Goal: Communication & Community: Answer question/provide support

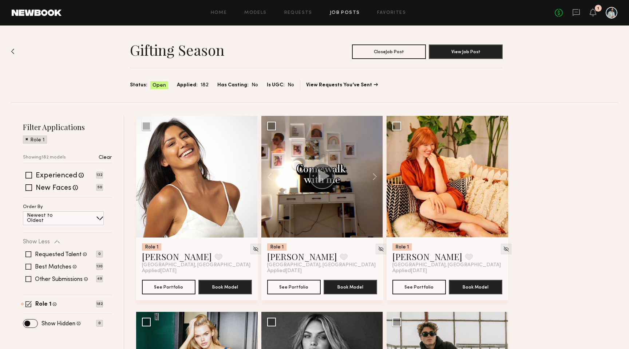
scroll to position [6632, 0]
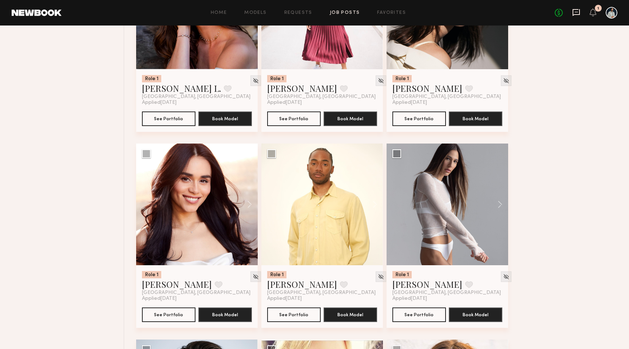
click at [575, 14] on icon at bounding box center [576, 12] width 7 height 7
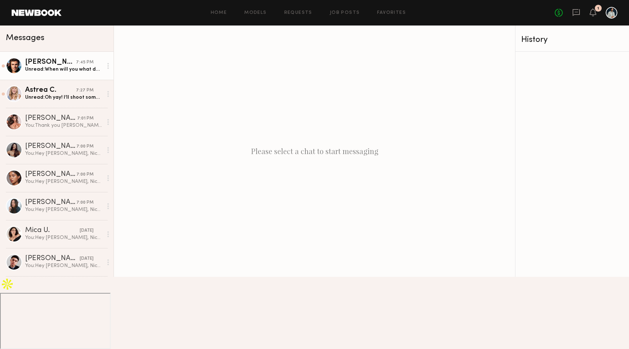
click at [75, 72] on div "Unread: When will you what date you need me? I just had another client reach ou…" at bounding box center [64, 69] width 78 height 7
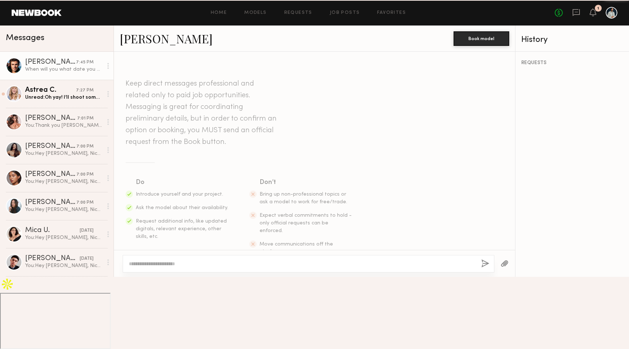
scroll to position [985, 0]
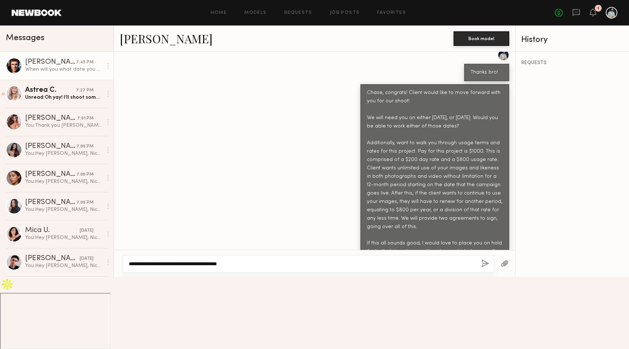
click at [243, 267] on textarea "**********" at bounding box center [302, 263] width 347 height 7
type textarea "**********"
click at [486, 268] on button "button" at bounding box center [485, 263] width 8 height 9
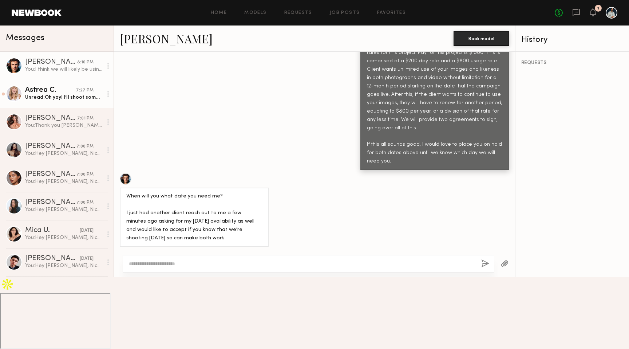
click at [62, 98] on div "Unread: Oh yay! I’ll shoot something now. This made me smile : )" at bounding box center [64, 97] width 78 height 7
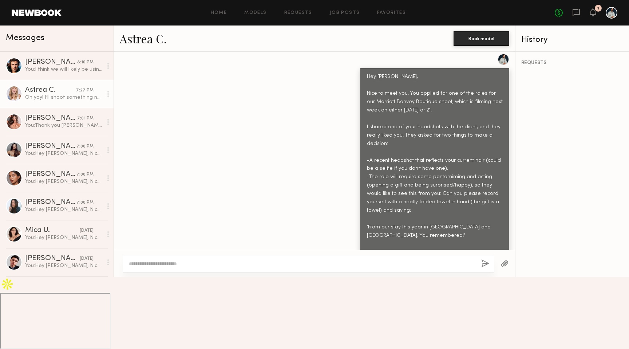
scroll to position [327, 0]
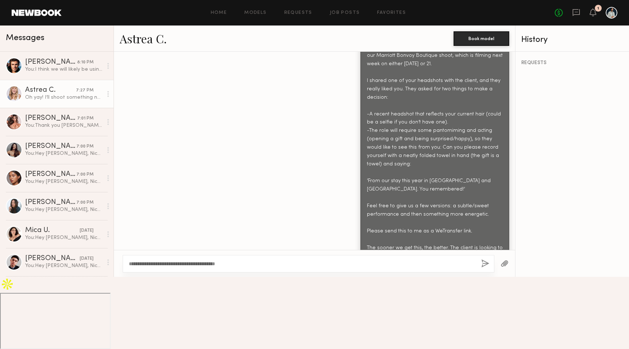
type textarea "**********"
click at [485, 268] on button "button" at bounding box center [485, 263] width 8 height 9
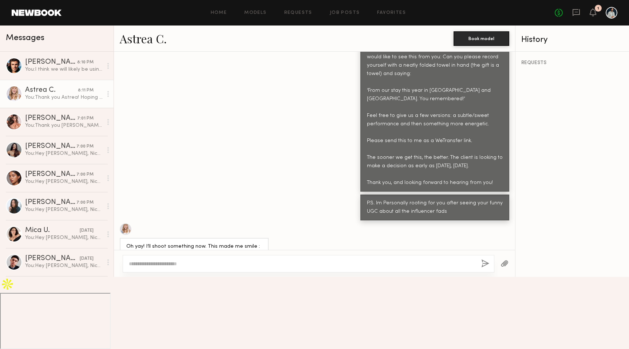
click at [152, 42] on link "Astrea C." at bounding box center [143, 39] width 47 height 16
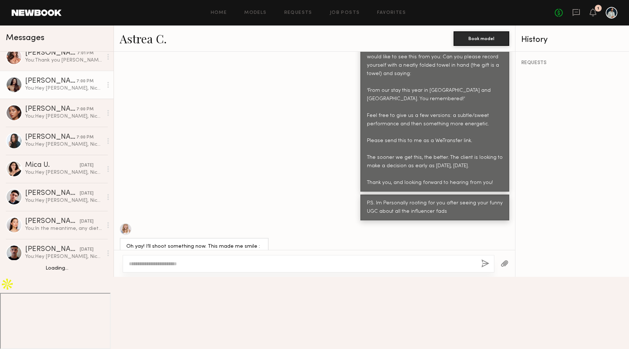
scroll to position [67, 0]
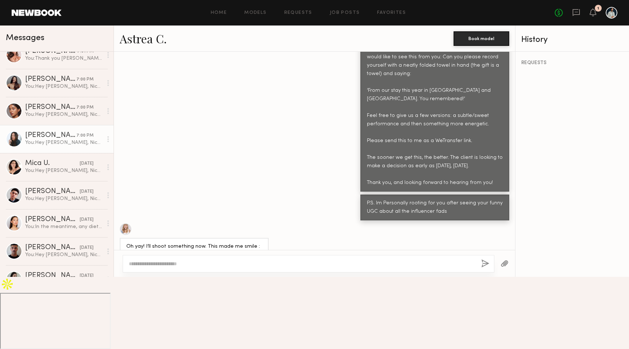
click at [68, 150] on link "Tyrie R. 7:00 PM You: Hey Tyrie, Nice to meet you. You applied for one of the r…" at bounding box center [57, 139] width 114 height 28
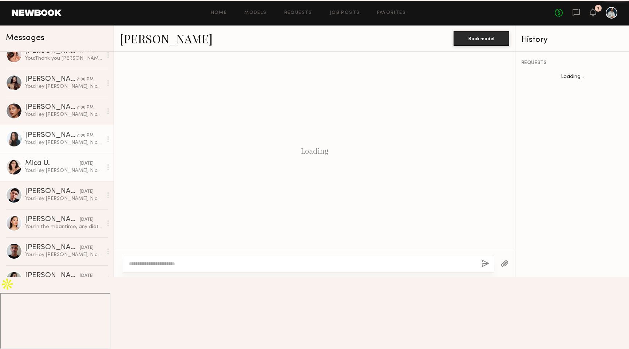
scroll to position [278, 0]
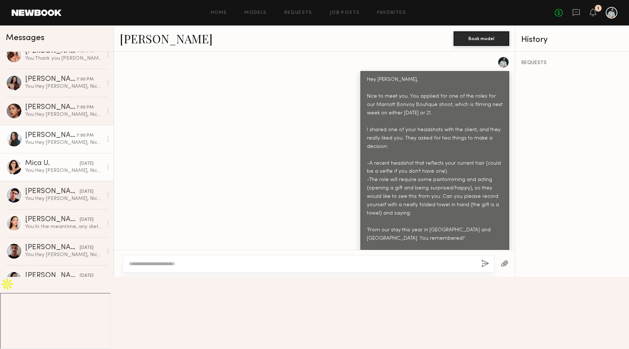
click at [67, 167] on div "You: Hey Mica, Nice to meet you. You applied for one of the roles for our Marri…" at bounding box center [64, 170] width 78 height 7
